Goal: Task Accomplishment & Management: Complete application form

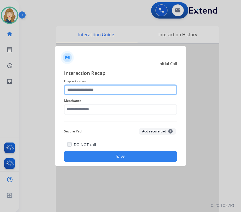
click at [141, 89] on input "text" at bounding box center [120, 89] width 113 height 11
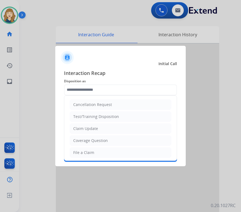
click at [106, 115] on div "Test/Training Disposition" at bounding box center [96, 116] width 46 height 5
type input "**********"
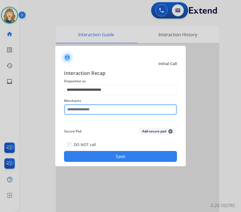
click at [103, 110] on input "text" at bounding box center [120, 109] width 113 height 11
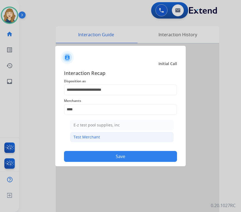
click at [93, 136] on div "Test Merchant" at bounding box center [87, 136] width 26 height 5
type input "**********"
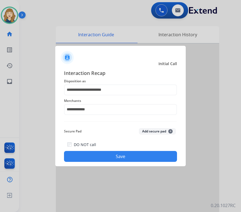
click at [66, 142] on div "DO NOT call Save" at bounding box center [120, 151] width 113 height 21
click at [67, 143] on div "DO NOT call Save" at bounding box center [120, 151] width 113 height 21
click at [97, 153] on button "Save" at bounding box center [120, 156] width 113 height 11
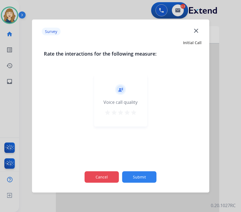
click at [111, 176] on button "Cancel" at bounding box center [102, 176] width 34 height 11
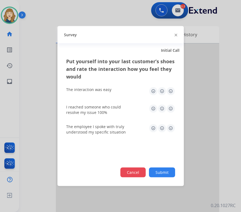
click at [137, 169] on button "Cancel" at bounding box center [132, 173] width 25 height 10
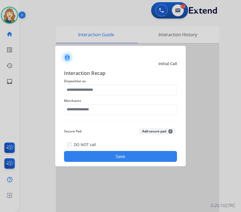
click at [133, 156] on button "Save" at bounding box center [120, 156] width 113 height 11
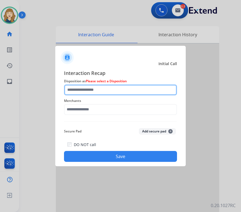
click at [113, 90] on input "text" at bounding box center [120, 89] width 113 height 11
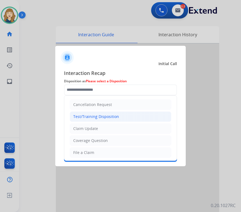
click at [95, 115] on div "Test/Training Disposition" at bounding box center [96, 116] width 46 height 5
type input "**********"
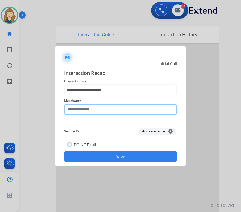
click at [95, 108] on input "text" at bounding box center [120, 109] width 113 height 11
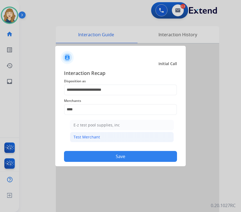
click at [92, 134] on div "Test Merchant" at bounding box center [87, 136] width 26 height 5
type input "**********"
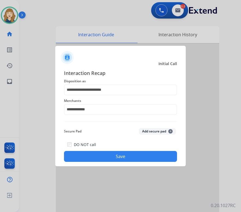
click at [94, 153] on button "Save" at bounding box center [120, 156] width 113 height 11
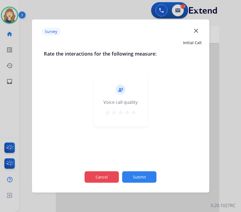
click at [105, 175] on button "Cancel" at bounding box center [102, 176] width 34 height 11
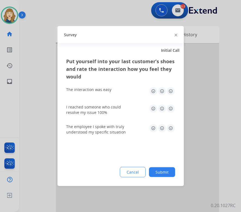
click at [134, 164] on div "Put yourself into your last customer’s shoes and rate the interaction how you f…" at bounding box center [120, 121] width 126 height 129
click at [134, 171] on button "Cancel" at bounding box center [132, 173] width 25 height 10
